Goal: Answer question/provide support: Answer question/provide support

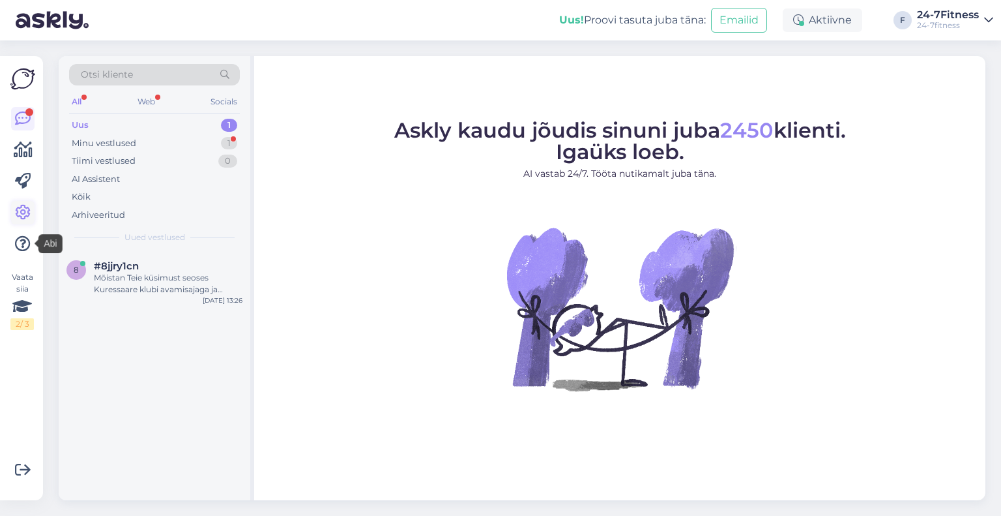
click at [23, 212] on icon at bounding box center [23, 213] width 16 height 16
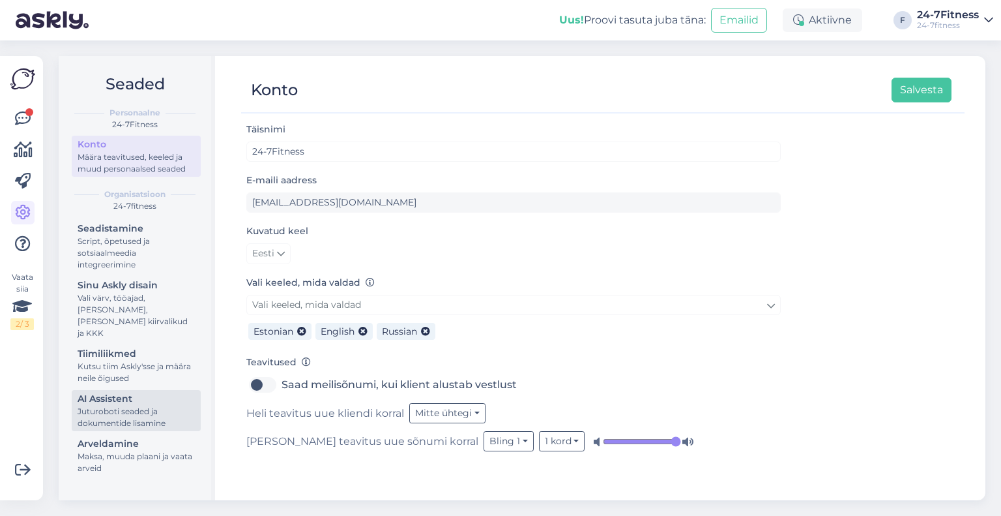
click at [158, 392] on div "AI Assistent" at bounding box center [136, 399] width 117 height 14
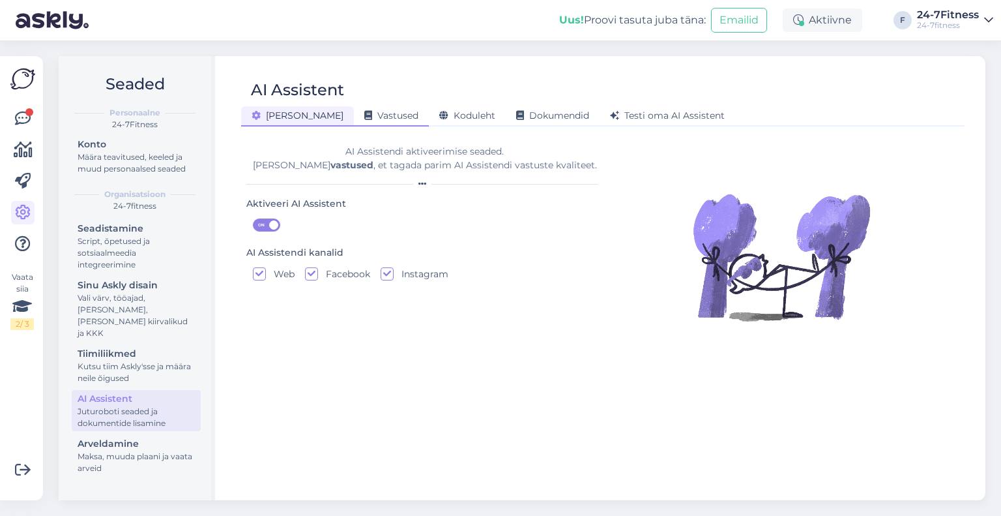
click at [354, 121] on div "Vastused" at bounding box center [391, 116] width 75 height 20
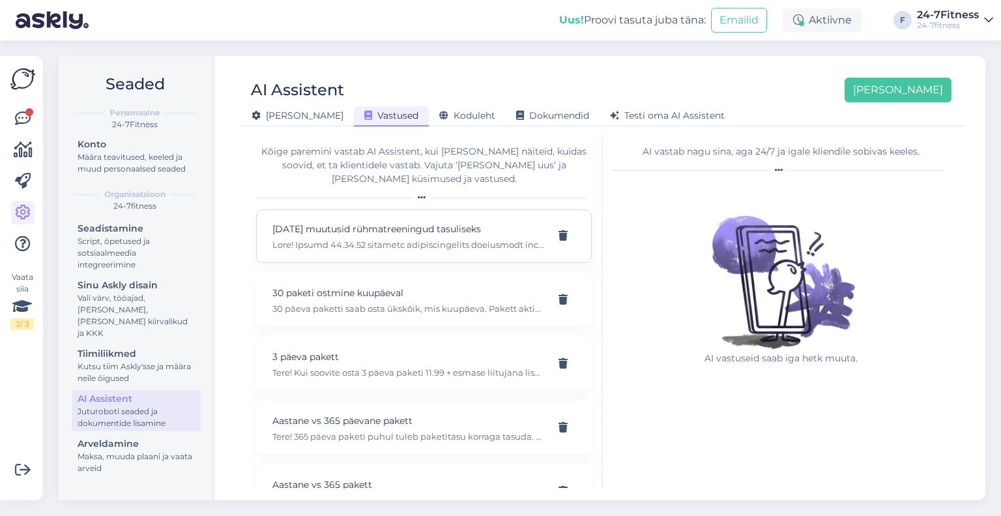
click at [386, 239] on p at bounding box center [408, 245] width 272 height 12
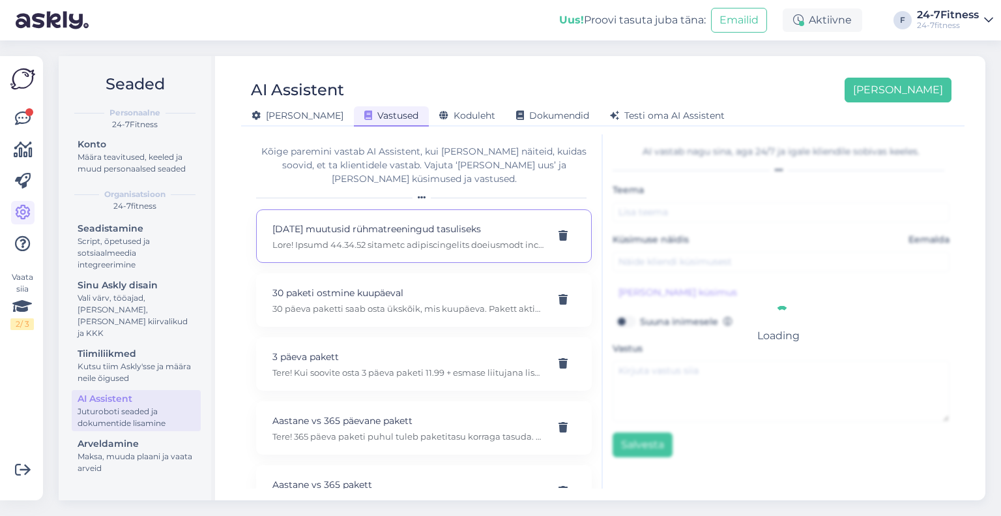
type input "[DATE] muutusid rühmatreeningud tasuliseks"
type input "Kui mul on leping juulini siis [PERSON_NAME] äpis näitab mulle, et pean uue lep…"
type textarea "Lore! Ipsumd 23.87.96 sitametc adipiscingelits doeiusmodt inci utlabo etdolorem…"
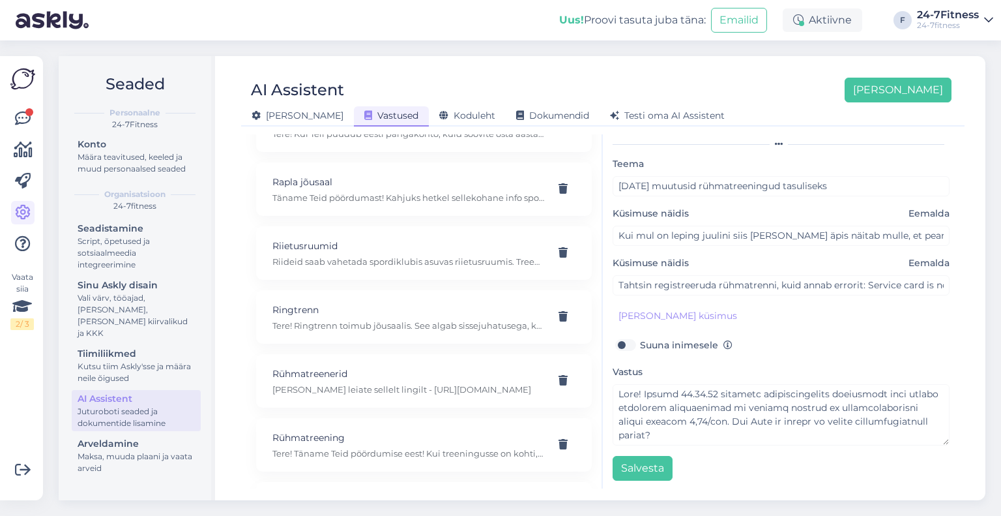
scroll to position [11862, 0]
click at [418, 448] on p "[PERSON_NAME] leiate sellelt lingilt - [URL][DOMAIN_NAME]" at bounding box center [408, 454] width 272 height 12
type input "Rühmatreenerid"
type input "Kas on mingit infot treenerite kohta, kes rühmatreeninguid juhivad?"
type textarea "[PERSON_NAME] leiate sellelt lingilt - [URL][DOMAIN_NAME]"
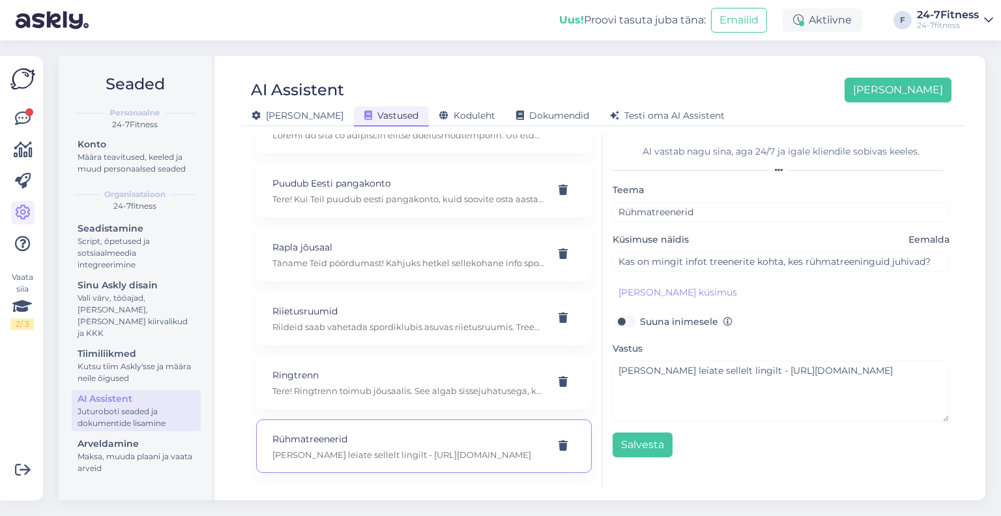
scroll to position [0, 0]
click at [404, 483] on div "[PERSON_NAME] Tere! Täname Teid pöördumise eest! Kui treeningusse on kohti, sii…" at bounding box center [424, 509] width 336 height 53
type input "Rühmatreening"
type input "Kas mul on võimalik osaleda pilatese tunnist mis algab juba 12.00?"
type textarea "Tere! Täname Teid pöördumise eest! Kui treeningusse on kohti, siis saate osaled…"
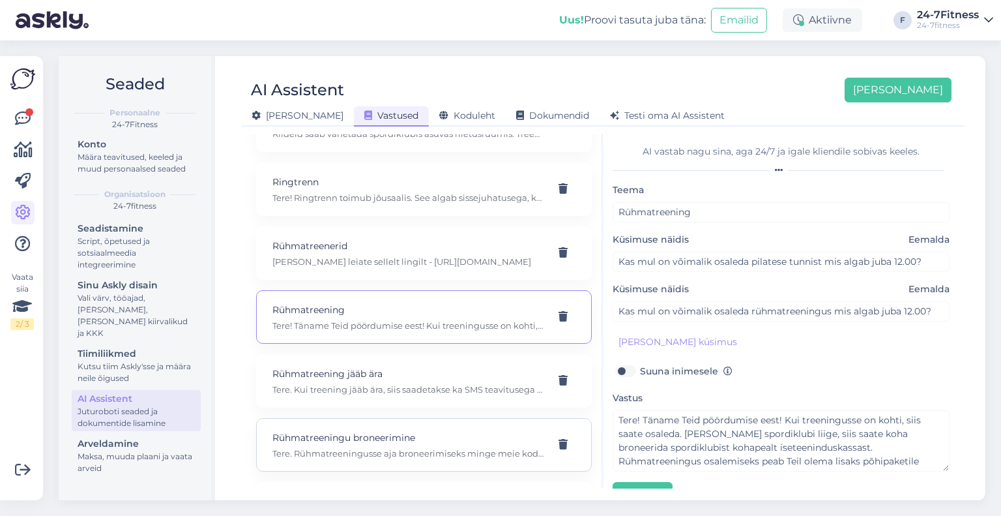
scroll to position [12057, 0]
click at [387, 381] on p "Tere. Kui treening jääb ära, siis saadetakse ka SMS teavitusega trenni ära jääm…" at bounding box center [408, 387] width 272 height 12
type input "Rühmatreening jääb ära"
type input "[PERSON_NAME] jõudsin oli uks lukkus ja treenerit ei ole. Ning mingit [PERSON_N…"
type textarea "Tere. Kui treening jääb ära, siis saadetakse ka SMS teavitusega trenni ära jääm…"
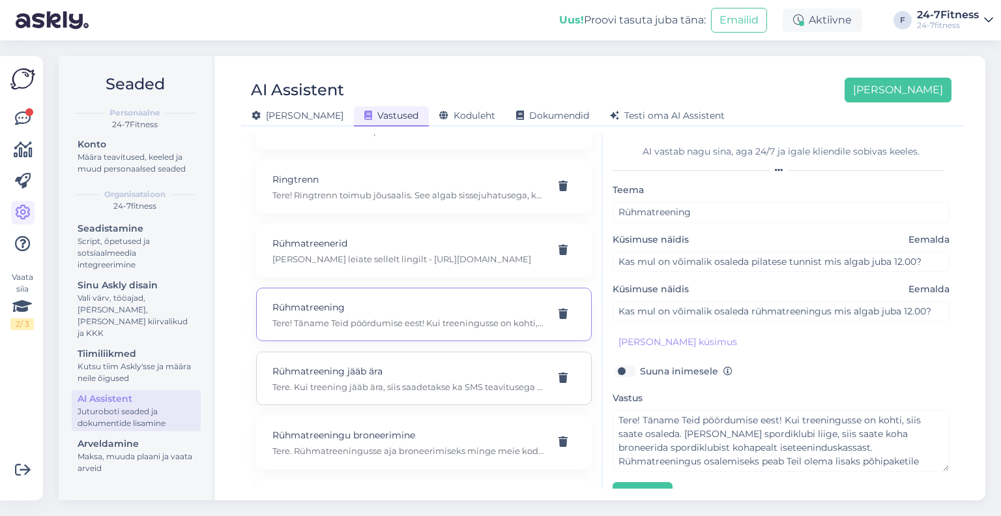
type input "Kuidas ma peaks teadma, kas rühmatreening toimub või ei?"
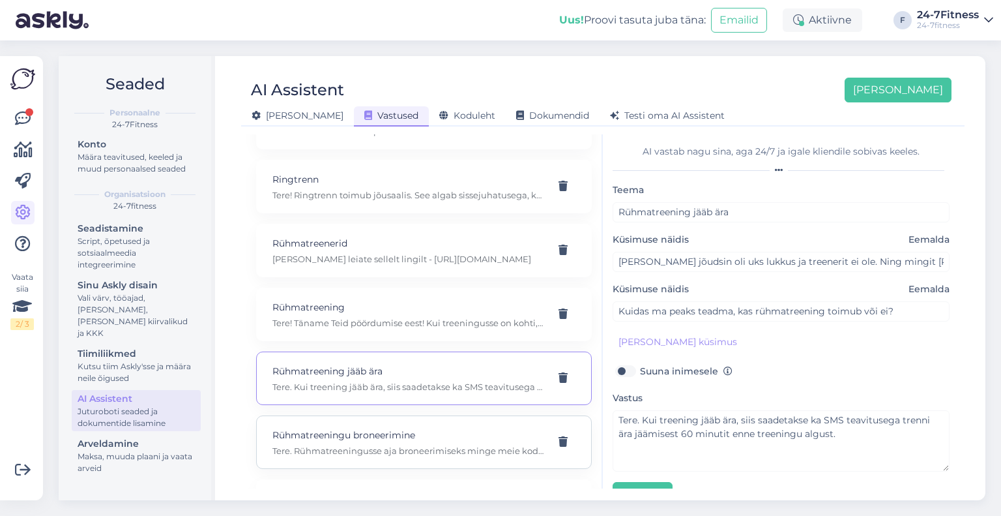
click at [386, 428] on p "Rühmatreeningu broneerimine" at bounding box center [408, 435] width 272 height 14
type input "Rühmatreeningu broneerimine"
type input "Miks ma ei saa treeningut broneerida?"
type textarea "Tere. Rühmatreeningusse aja broneerimiseks minge meie kodulehele ja logige siss…"
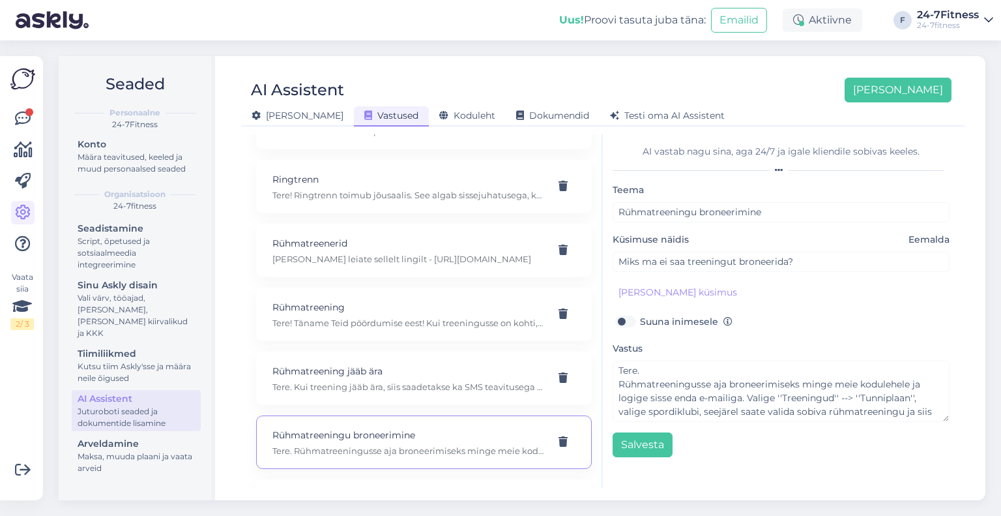
scroll to position [12188, 0]
click at [384, 349] on div "[PERSON_NAME] Kui rühmatreeningu [PERSON_NAME] on täis, saate ennast lisada oot…" at bounding box center [424, 375] width 336 height 53
type input "Rühmatreeningud"
type input "Kui rühmatrennis on [PERSON_NAME], kuidas liituda saaks?"
type textarea "Kui rühmatreeningu [PERSON_NAME] on täis, saate ennast lisada ootelisti. Kui ke…"
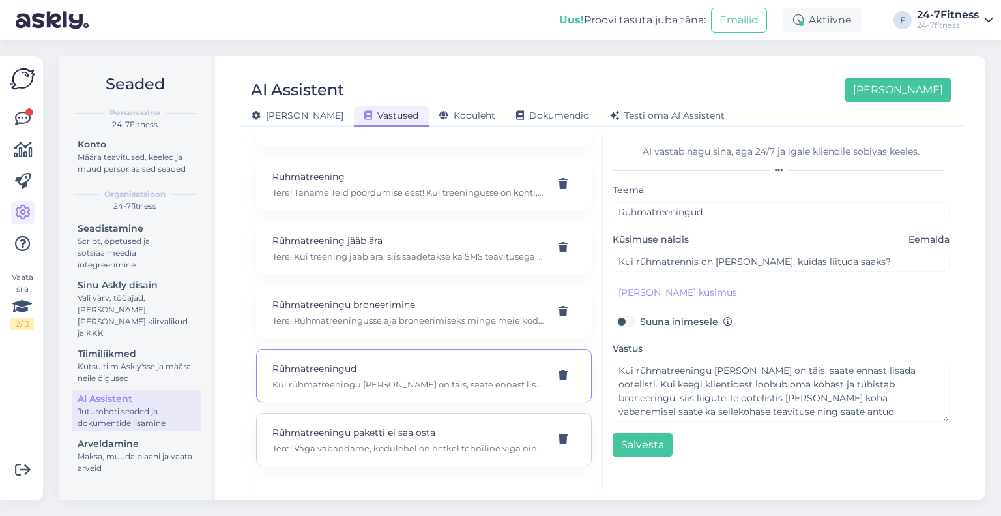
click at [396, 425] on div "[PERSON_NAME] paketti ei saa osta [PERSON_NAME]! Väga vabandame, kodulehel on h…" at bounding box center [408, 439] width 272 height 29
type input "Rühmatreeningu paketti ei saa osta"
type input "rühmatreeningu paketti ei saa osta."
type textarea "Tere! Väga vabandame, kodulehel on hetkel tehniline viga ning selle tõttu hetke…"
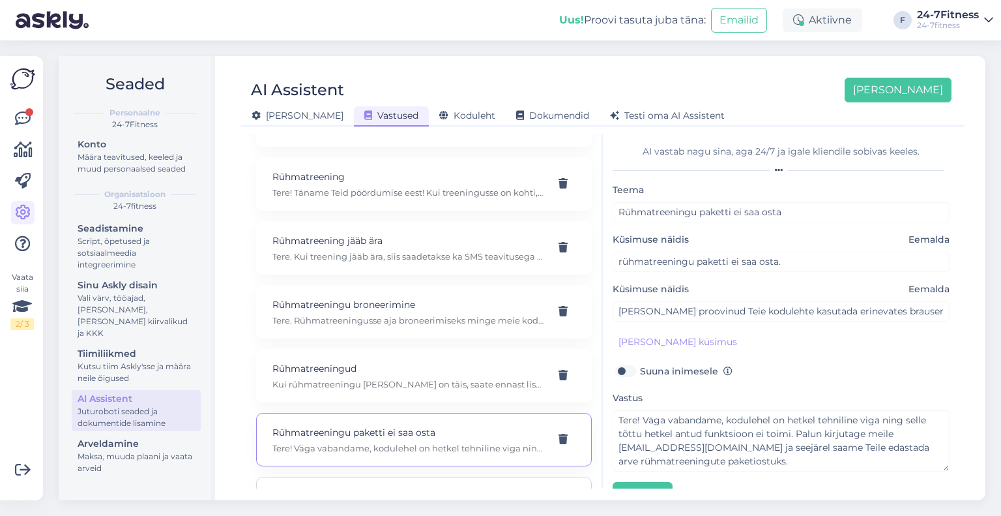
click at [381, 489] on p "Rühmatreeningute paketi ostmine" at bounding box center [408, 496] width 272 height 14
type input "Rühmatreeningute paketi ostmine"
type input "tahan osta rühmatreeningute paketti"
type textarea "Kui Teil on ostetud ettemaksupakett (ehk 3 päeva, 14 päeva, 30 päeva, 90 päeva,…"
type input "[PERSON_NAME] saab osta rühmatreeningute paketi?"
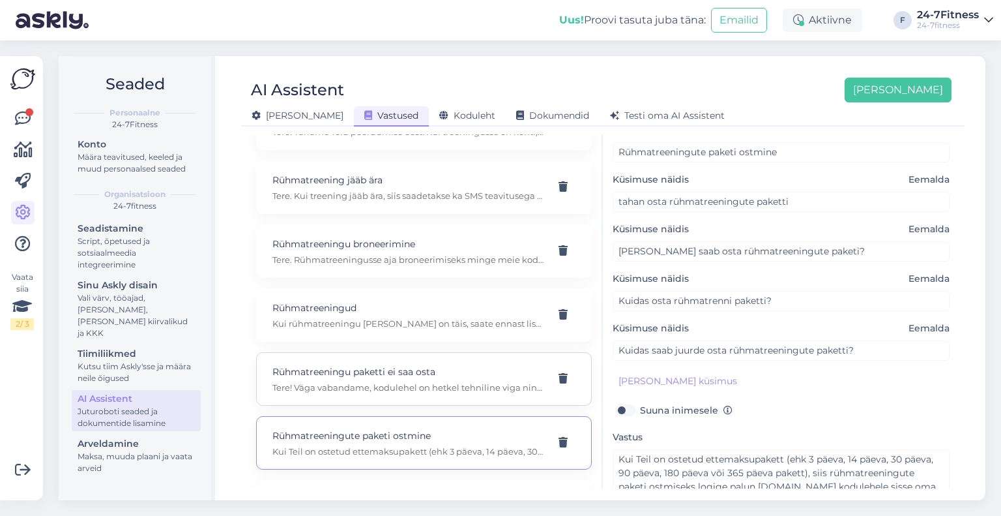
scroll to position [12318, 0]
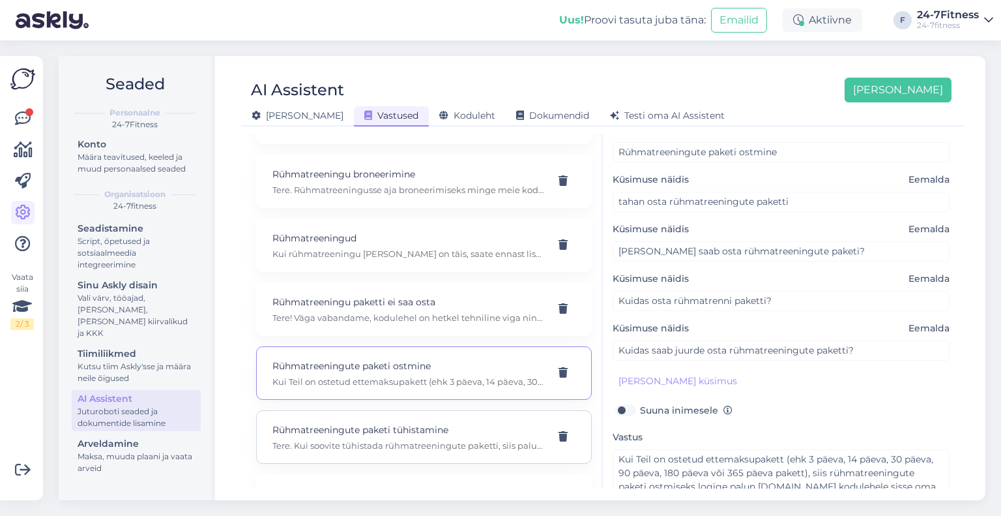
click at [391, 439] on p "Tere. Kui soovite tühistada rühmatreeningute paketti, siis palume ühendust [PER…" at bounding box center [408, 445] width 272 height 12
type input "Rühmatreeningute paketi tühistamine"
type input "Küsimus on selles, kas on võimalik grupitreeningud paketist välja jätta?"
type textarea "Tere. Kui soovite tühistada rühmatreeningute paketti, siis palume ühendust [PER…"
type input "[PERSON_NAME] ei soovi [PERSON_NAME] eest enam maksta, kuna ma ei osale enam gr…"
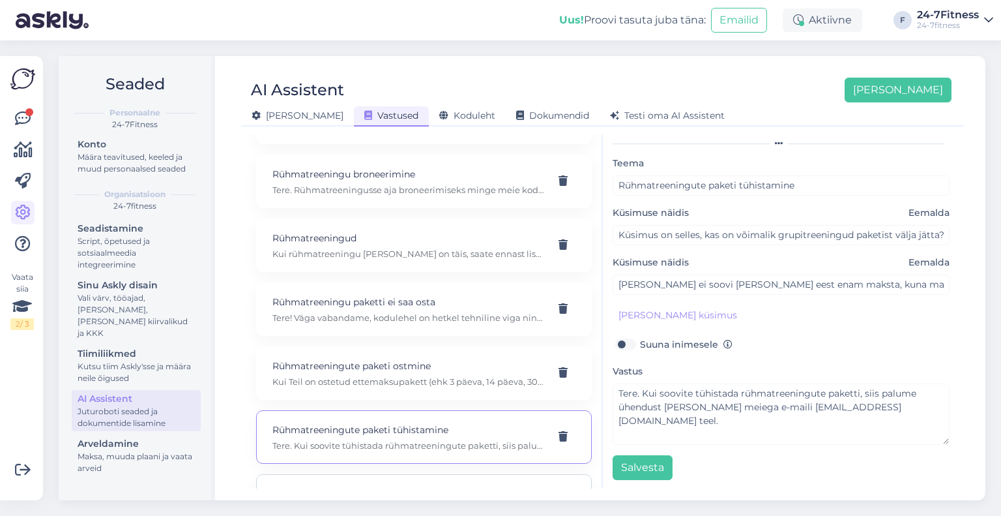
click at [401, 486] on p "Rühmatreeningute pakett" at bounding box center [408, 493] width 272 height 14
type input "Rühmatreeningute pakett"
type input "Rühmatreeningute pakett sisaldab piiramata koguse treeninguid kuu jooksul? Kas …"
type textarea "Alates [DATE] muutus rühmatreeningutes osalemine tasuliseks. Rühmatreeningutes …"
type input "Kui kaua see rühmaatreeningute pakett kehtib? Kas eda tuleb ka iga kord lisaks …"
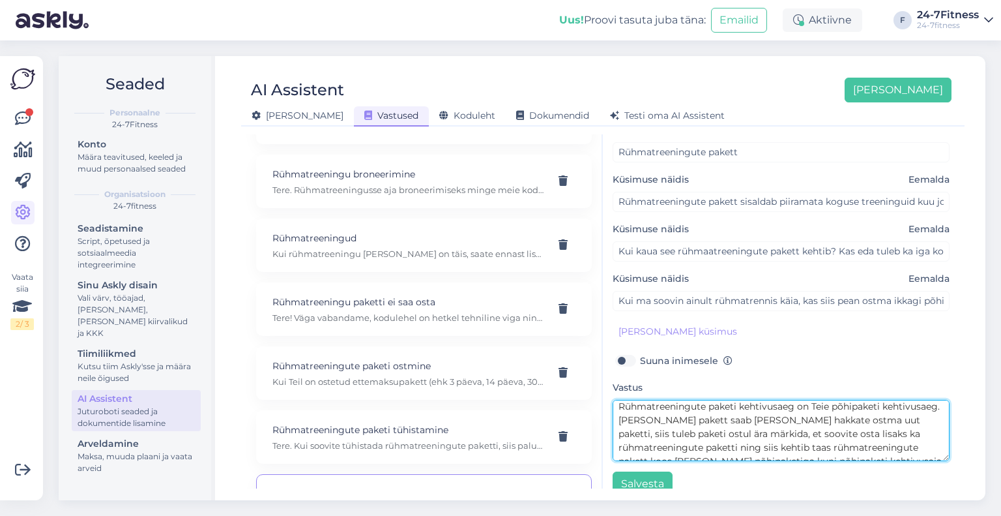
scroll to position [90, 0]
drag, startPoint x: 620, startPoint y: 406, endPoint x: 679, endPoint y: 432, distance: 64.2
click at [679, 432] on textarea "Alates [DATE] muutus rühmatreeningutes osalemine tasuliseks. Rühmatreeningutes …" at bounding box center [781, 430] width 337 height 61
